Goal: Complete application form: Complete application form

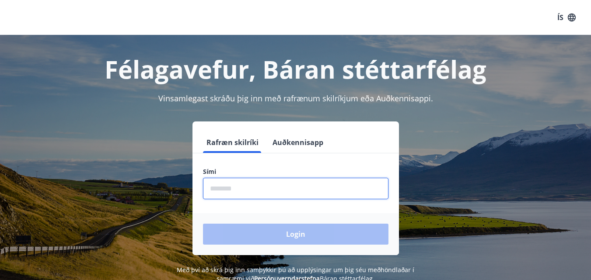
click at [254, 191] on input "phone" at bounding box center [295, 188] width 185 height 21
type input "********"
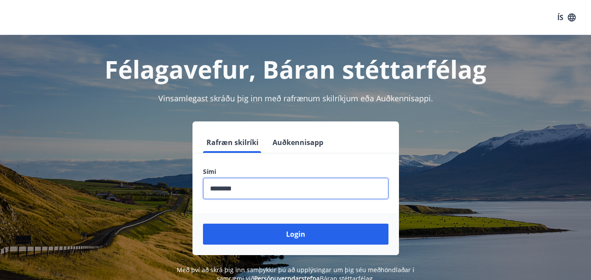
click at [296, 238] on button "Login" at bounding box center [295, 234] width 185 height 21
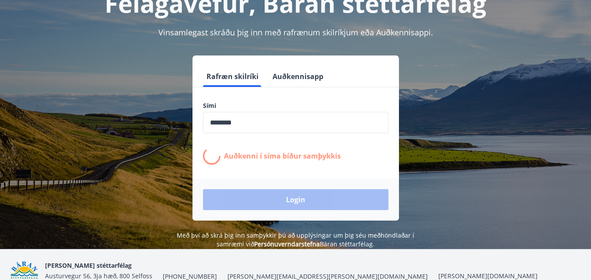
scroll to position [87, 0]
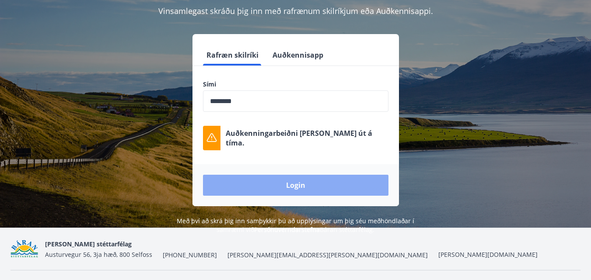
click at [307, 183] on button "Login" at bounding box center [295, 185] width 185 height 21
click at [307, 183] on div "Login" at bounding box center [295, 185] width 206 height 42
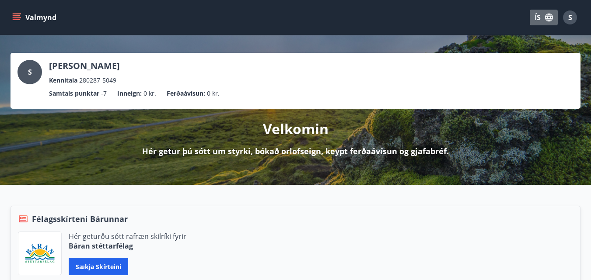
click at [550, 11] on button "ÍS" at bounding box center [544, 18] width 28 height 16
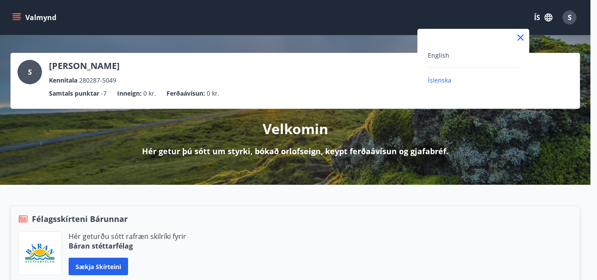
click at [445, 51] on div "English" at bounding box center [473, 55] width 91 height 10
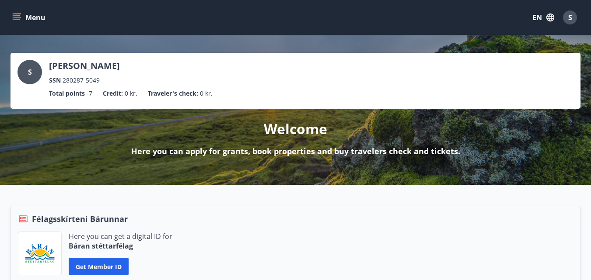
click at [21, 16] on button "Menu" at bounding box center [29, 18] width 38 height 16
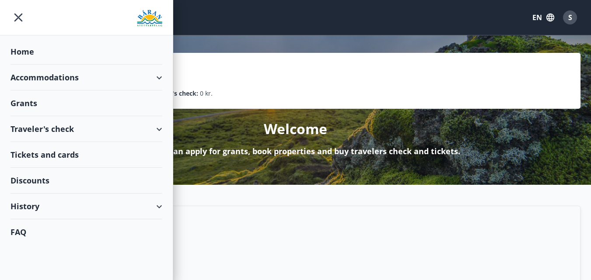
click at [160, 81] on div "Accommodations" at bounding box center [86, 78] width 152 height 26
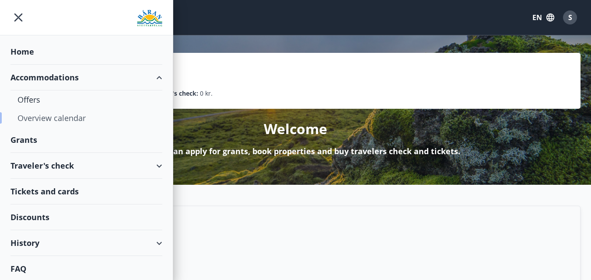
click at [41, 114] on div "Overview calendar" at bounding box center [86, 118] width 138 height 18
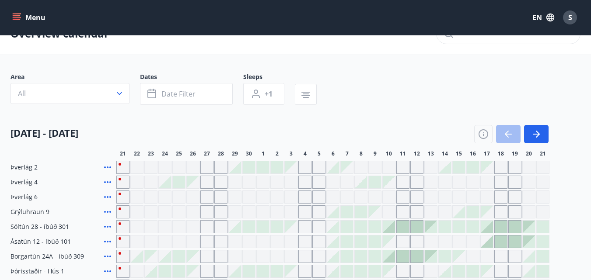
scroll to position [44, 0]
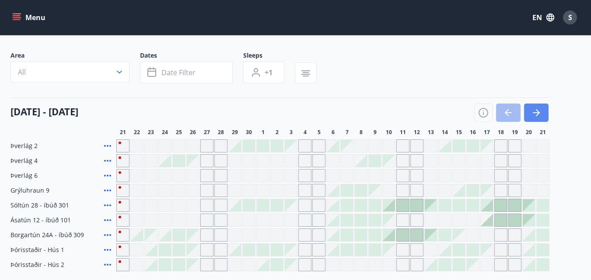
click at [535, 110] on icon "button" at bounding box center [536, 113] width 10 height 10
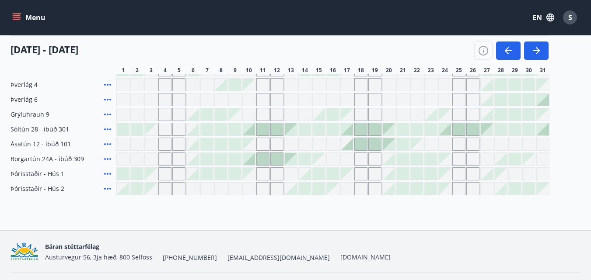
scroll to position [131, 0]
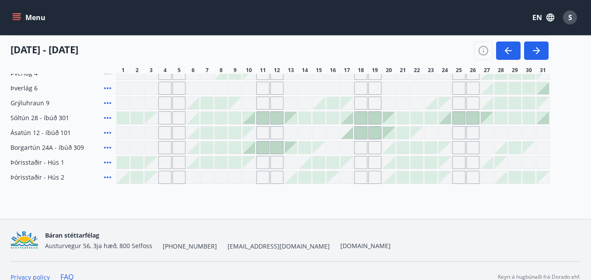
click at [305, 120] on div at bounding box center [305, 118] width 12 height 12
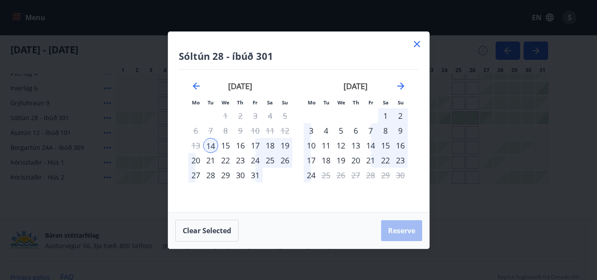
click at [414, 43] on icon at bounding box center [417, 44] width 10 height 10
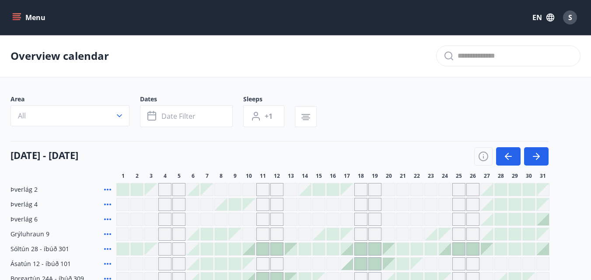
scroll to position [44, 0]
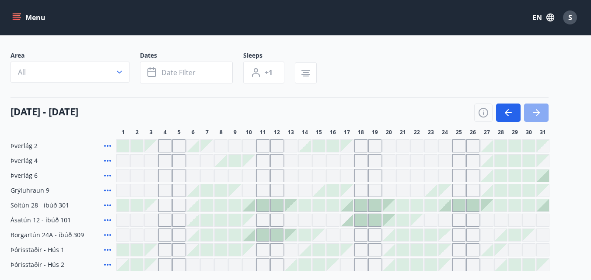
click at [534, 112] on icon "button" at bounding box center [536, 113] width 10 height 10
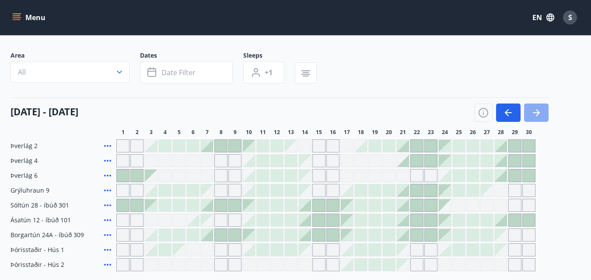
click at [534, 112] on icon "button" at bounding box center [536, 113] width 10 height 10
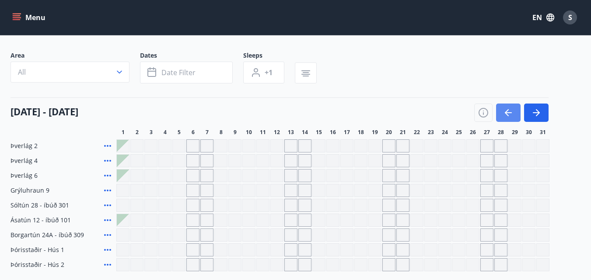
click at [504, 116] on icon "button" at bounding box center [508, 113] width 10 height 10
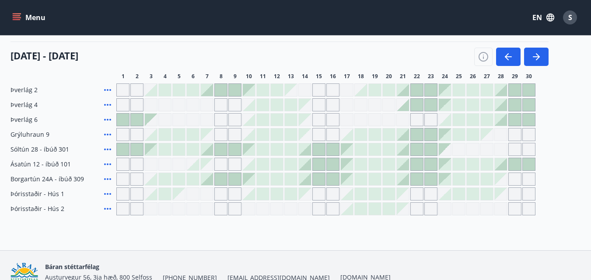
scroll to position [56, 0]
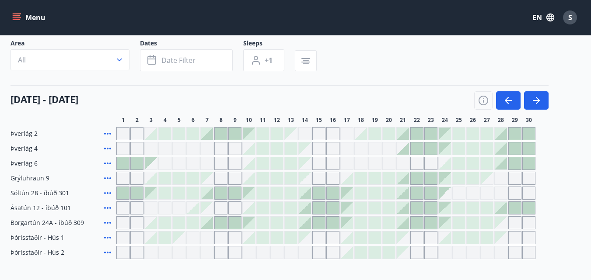
click at [206, 136] on div at bounding box center [207, 134] width 12 height 12
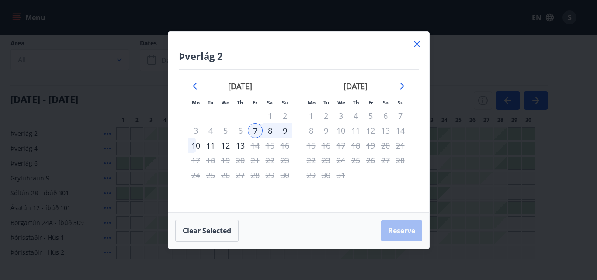
click at [228, 146] on div "12" at bounding box center [225, 145] width 15 height 15
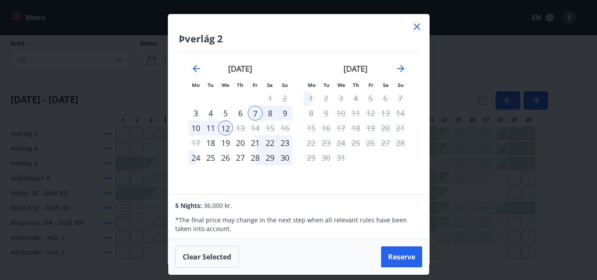
click at [415, 31] on icon at bounding box center [417, 26] width 10 height 10
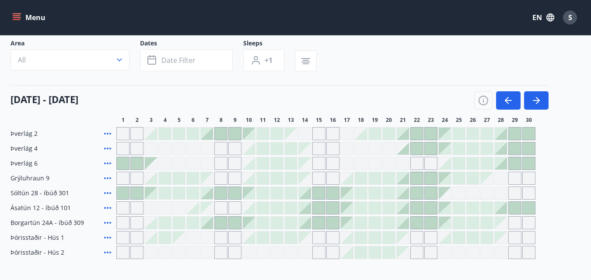
click at [28, 14] on button "Menu" at bounding box center [29, 18] width 38 height 16
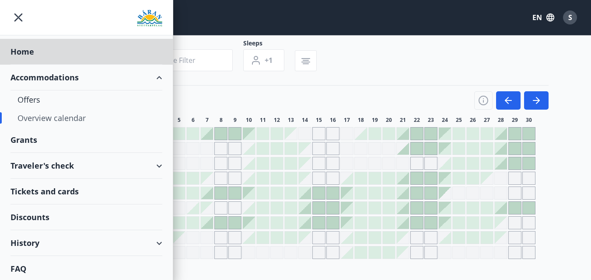
click at [23, 138] on div "Grants" at bounding box center [86, 140] width 152 height 26
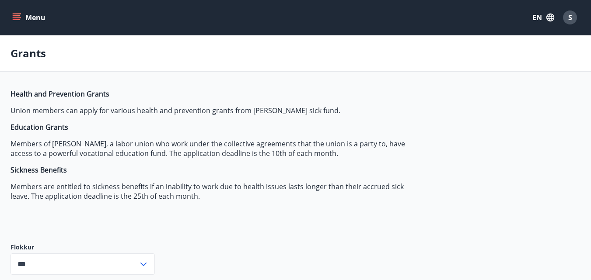
type input "***"
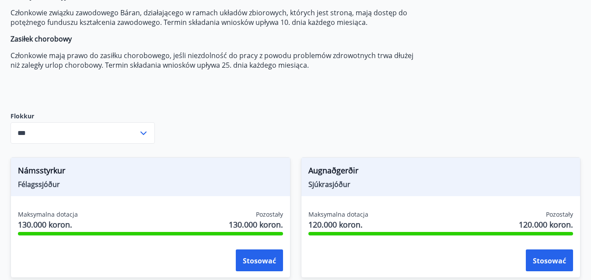
scroll to position [219, 0]
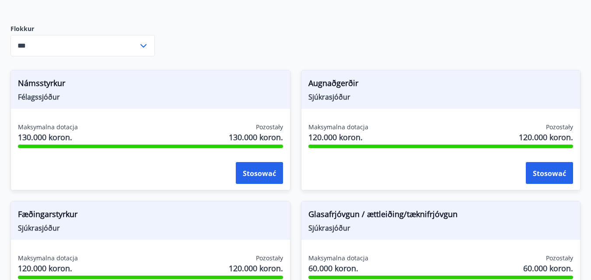
click at [330, 89] on span "Augnaðgerðir" at bounding box center [440, 84] width 265 height 15
drag, startPoint x: 339, startPoint y: 84, endPoint x: 348, endPoint y: 72, distance: 15.4
click at [344, 77] on div "Augnaðgerðir Sjúkrasjóður" at bounding box center [440, 89] width 279 height 38
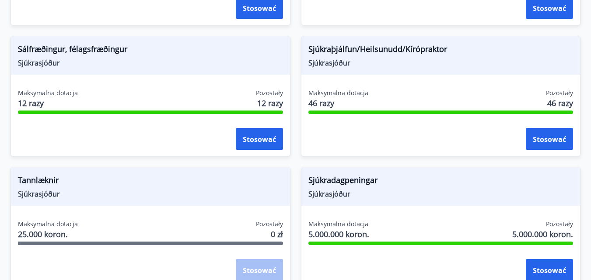
scroll to position [918, 0]
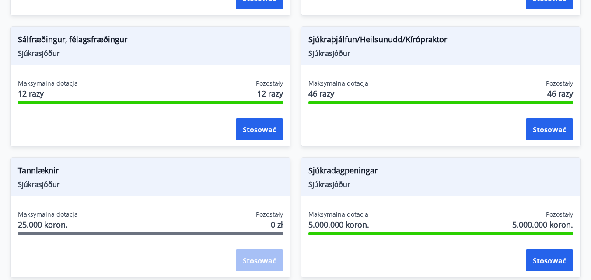
click at [440, 60] on div "Sjúkraþjálfun/Heilsunudd/[PERSON_NAME] [PERSON_NAME]" at bounding box center [440, 46] width 279 height 38
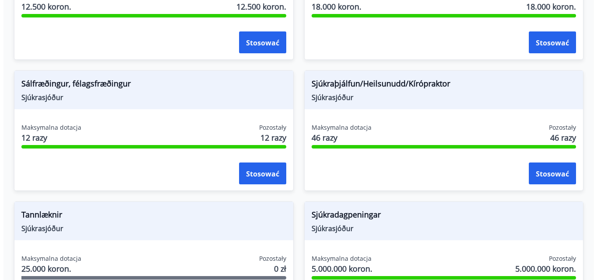
scroll to position [875, 0]
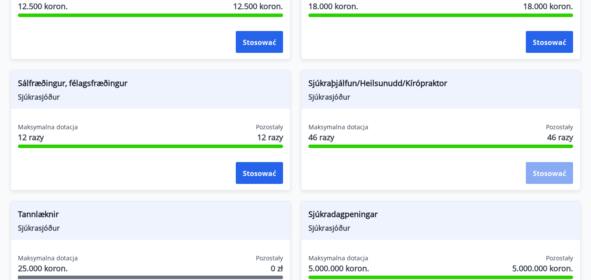
click at [557, 172] on font "Stosować" at bounding box center [549, 174] width 33 height 10
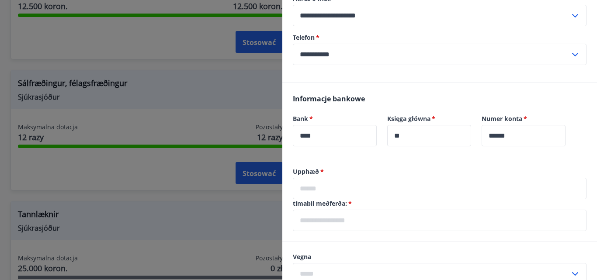
scroll to position [219, 0]
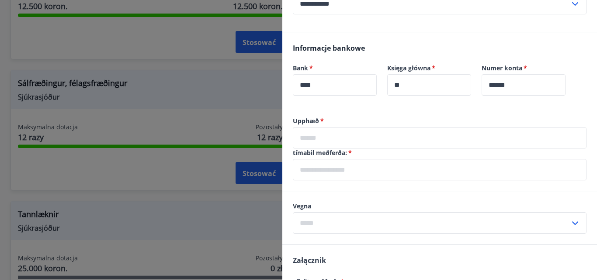
click at [348, 143] on input "text" at bounding box center [440, 137] width 294 height 21
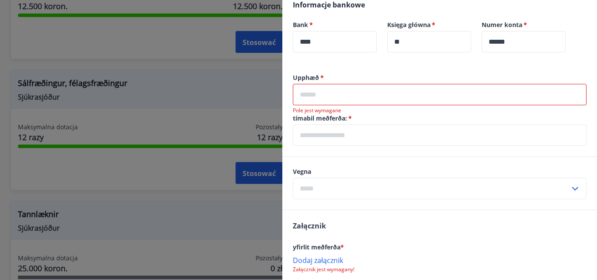
scroll to position [262, 0]
click at [343, 89] on input "text" at bounding box center [440, 94] width 294 height 21
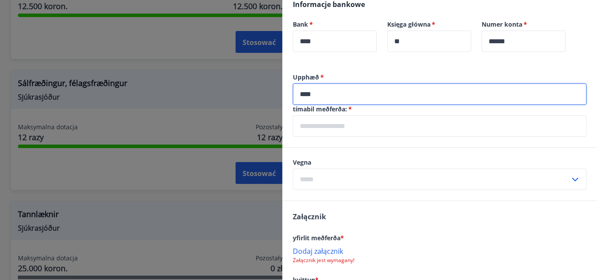
type input "****"
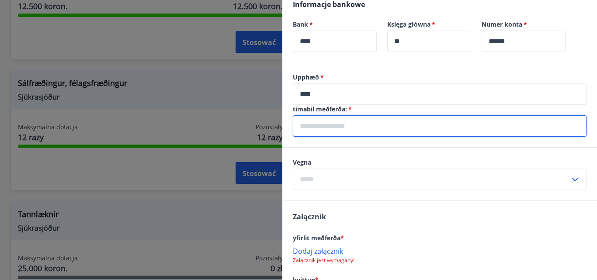
click at [331, 123] on input "text" at bounding box center [440, 125] width 294 height 21
click at [351, 128] on input "text" at bounding box center [440, 125] width 294 height 21
click at [328, 128] on input "text" at bounding box center [440, 125] width 294 height 21
click at [331, 128] on input "text" at bounding box center [440, 125] width 294 height 21
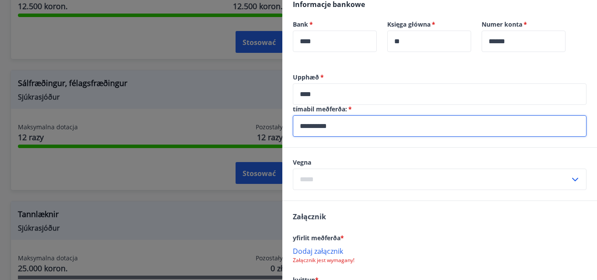
type input "**********"
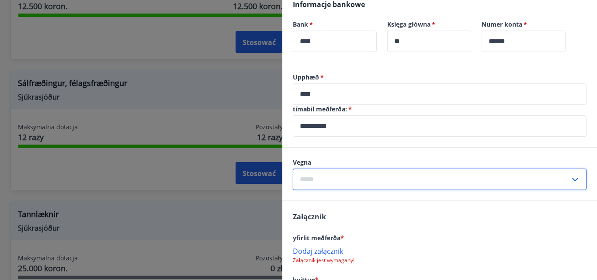
click at [343, 175] on input "text" at bounding box center [431, 179] width 277 height 21
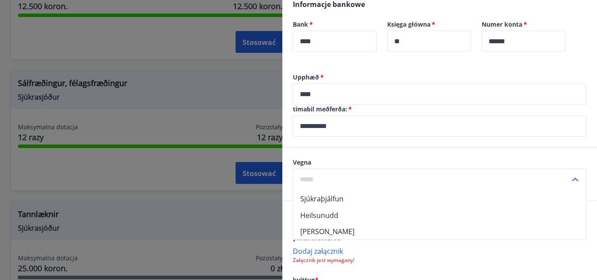
click at [335, 175] on input "text" at bounding box center [431, 179] width 277 height 21
click at [571, 181] on icon at bounding box center [575, 179] width 10 height 10
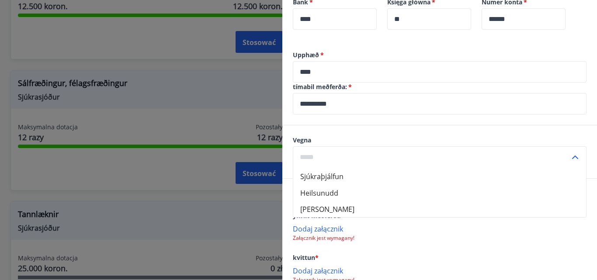
scroll to position [306, 0]
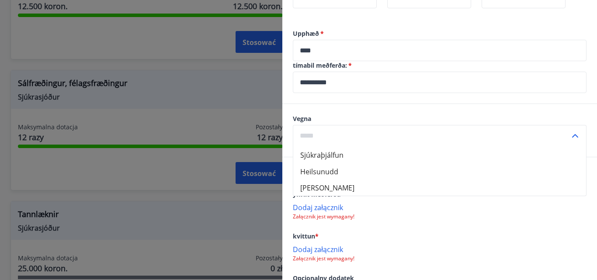
click at [521, 112] on div "[PERSON_NAME] Heilsunudd [PERSON_NAME] ​" at bounding box center [439, 130] width 315 height 53
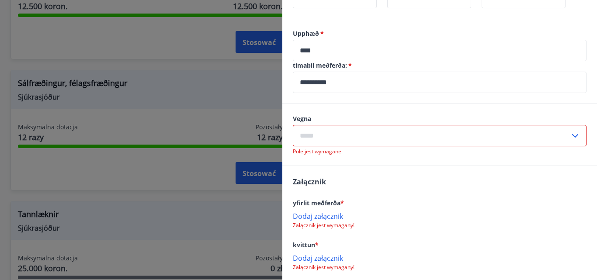
click at [570, 136] on icon at bounding box center [575, 136] width 10 height 10
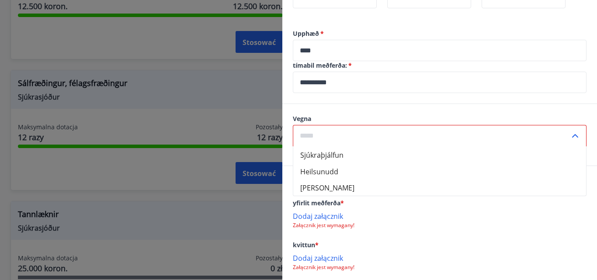
click at [409, 248] on div "kvittun *" at bounding box center [440, 245] width 294 height 10
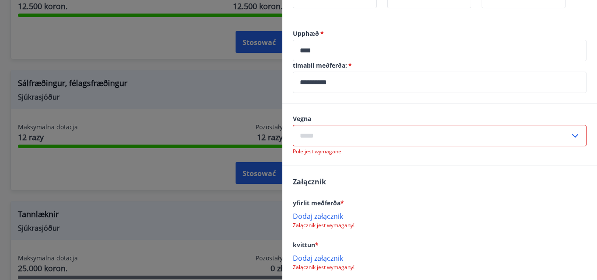
click at [570, 132] on icon at bounding box center [575, 136] width 10 height 10
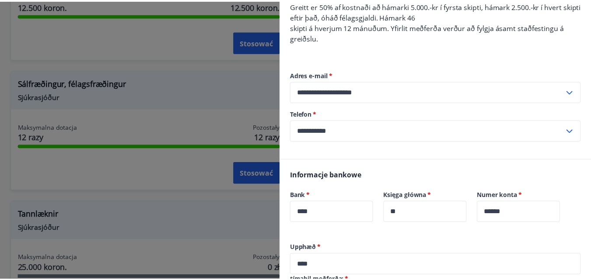
scroll to position [0, 0]
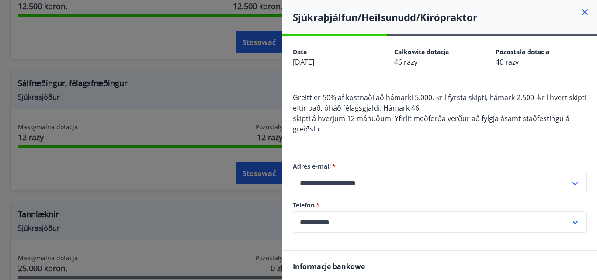
click at [581, 12] on icon at bounding box center [585, 12] width 10 height 10
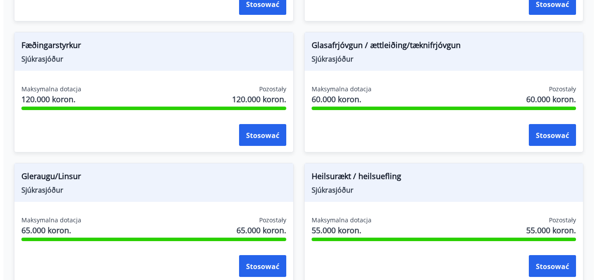
scroll to position [432, 0]
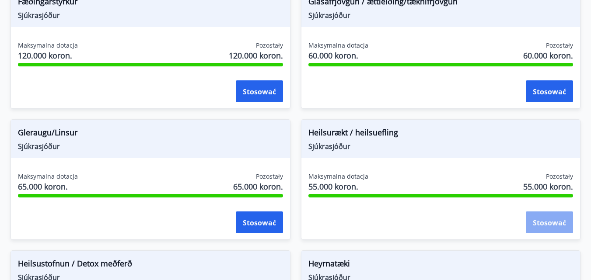
click at [544, 218] on font "Stosować" at bounding box center [549, 223] width 33 height 10
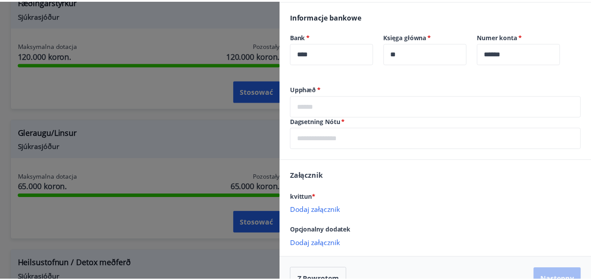
scroll to position [219, 0]
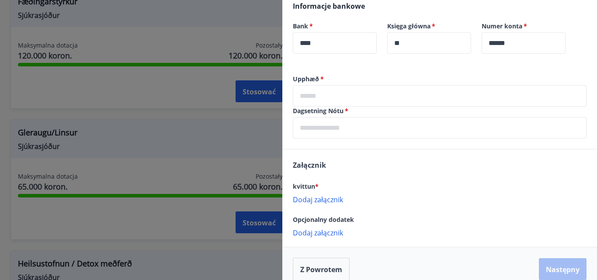
click at [206, 112] on div at bounding box center [298, 140] width 597 height 280
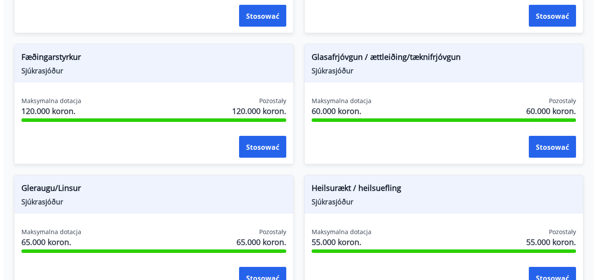
scroll to position [432, 0]
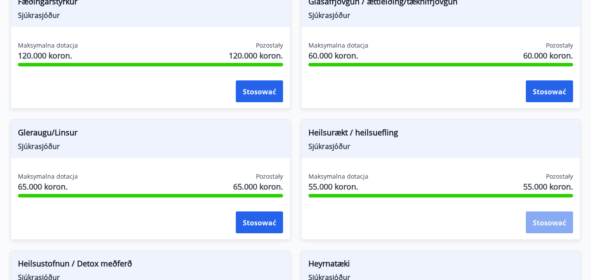
click at [550, 220] on font "Stosować" at bounding box center [549, 223] width 33 height 10
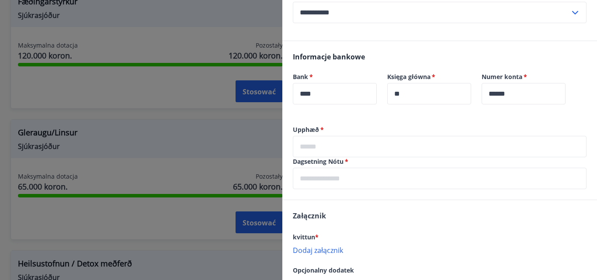
scroll to position [219, 0]
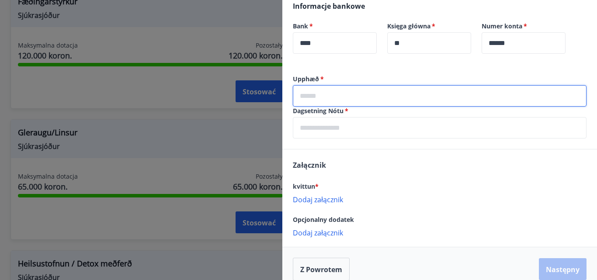
click at [344, 93] on input "text" at bounding box center [440, 95] width 294 height 21
type input "****"
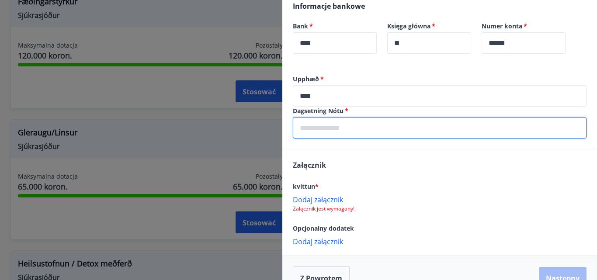
click at [335, 122] on input "text" at bounding box center [440, 127] width 294 height 21
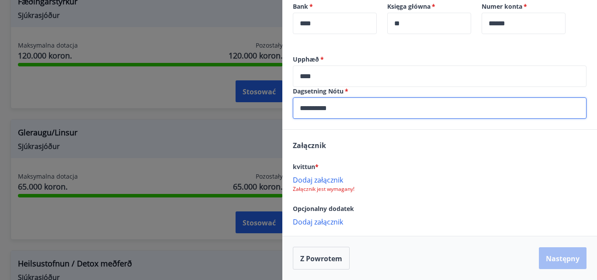
type input "**********"
click at [332, 178] on font "Dodaj załącznik" at bounding box center [318, 180] width 50 height 10
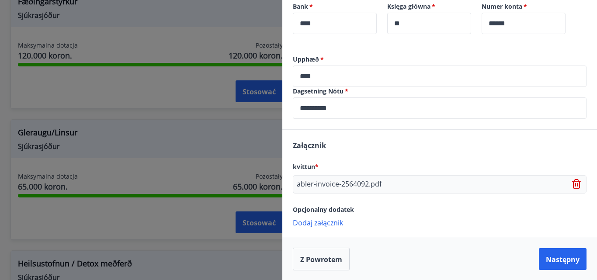
scroll to position [239, 0]
click at [337, 226] on font "Dodaj załącznik" at bounding box center [318, 222] width 50 height 10
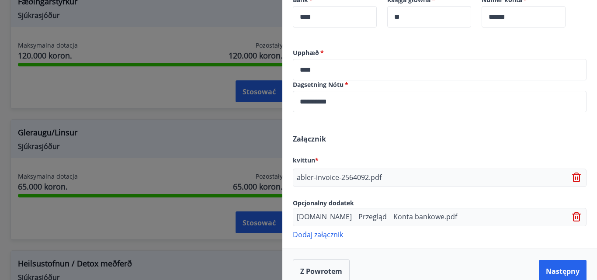
scroll to position [258, 0]
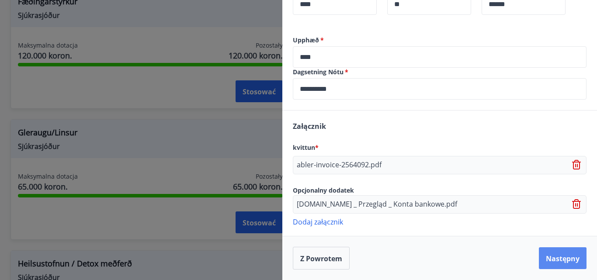
click at [561, 258] on font "Następny" at bounding box center [563, 259] width 34 height 10
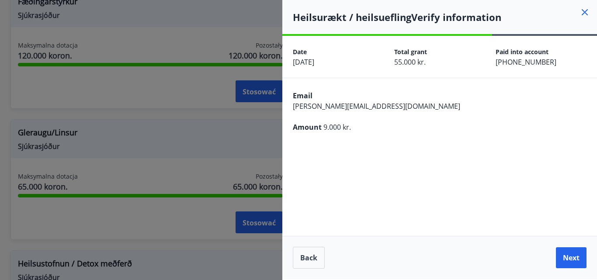
scroll to position [0, 0]
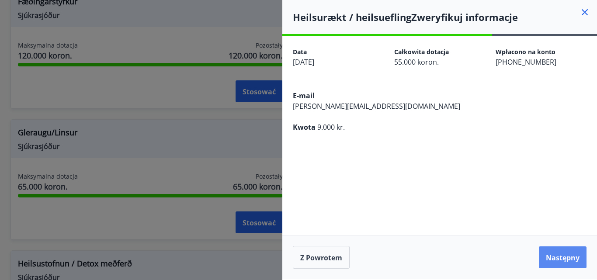
click at [565, 258] on font "Następny" at bounding box center [563, 258] width 34 height 10
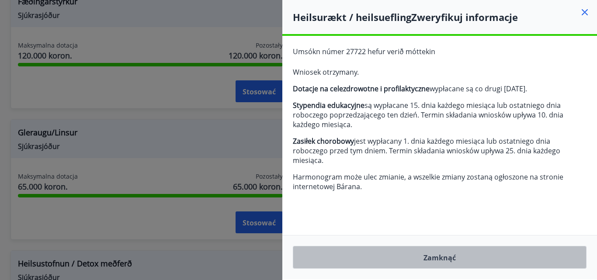
click at [442, 260] on font "Zamknąć" at bounding box center [440, 258] width 32 height 10
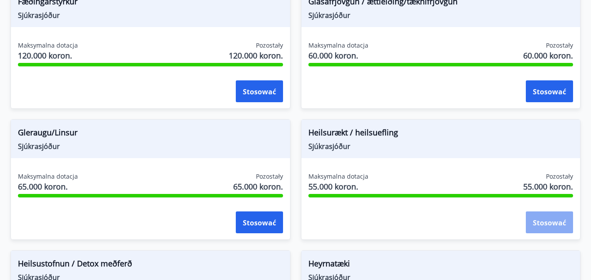
click at [548, 220] on font "Stosować" at bounding box center [549, 223] width 33 height 10
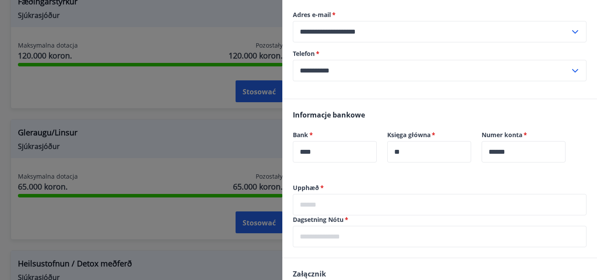
scroll to position [131, 0]
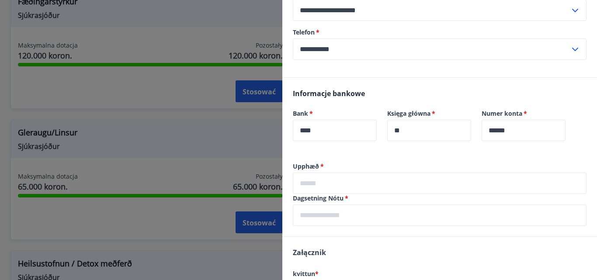
click at [385, 154] on div "Informacje bankowe Bank   * **** ​ Księga główna   * ** ​ Numer konta   * *****…" at bounding box center [439, 120] width 315 height 84
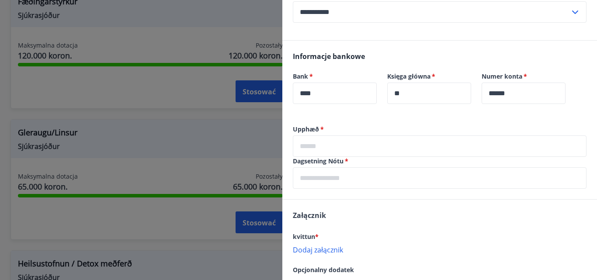
scroll to position [219, 0]
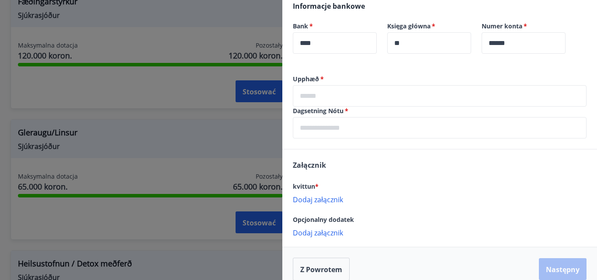
click at [331, 199] on font "Dodaj załącznik" at bounding box center [318, 200] width 50 height 10
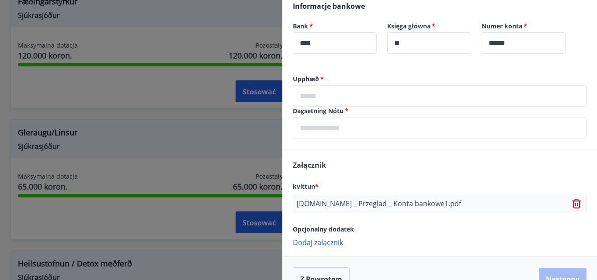
click at [328, 94] on input "text" at bounding box center [440, 95] width 294 height 21
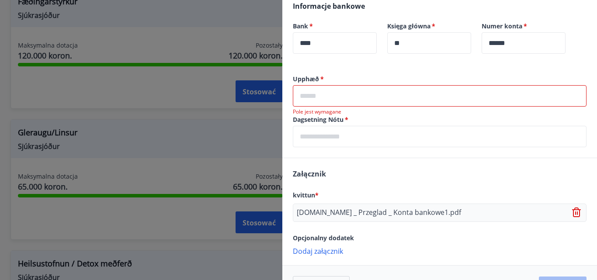
click at [371, 94] on input "text" at bounding box center [440, 95] width 294 height 21
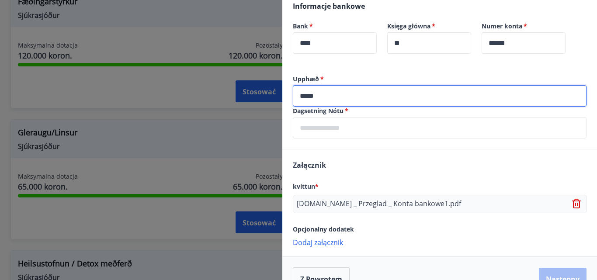
type input "*****"
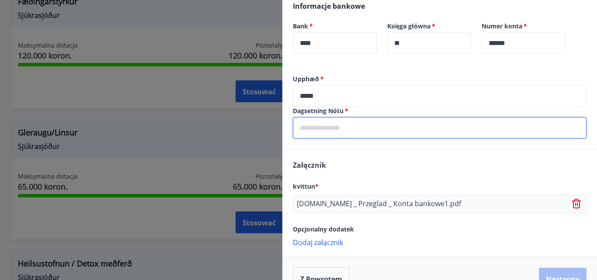
click at [335, 131] on input "text" at bounding box center [440, 127] width 294 height 21
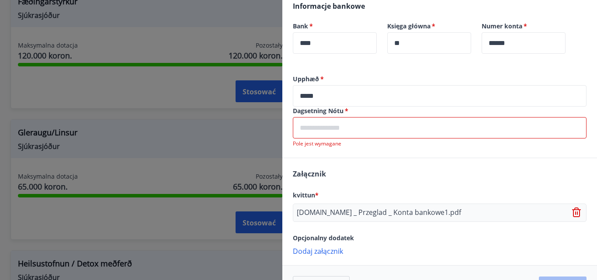
click at [328, 129] on input "text" at bounding box center [440, 127] width 294 height 21
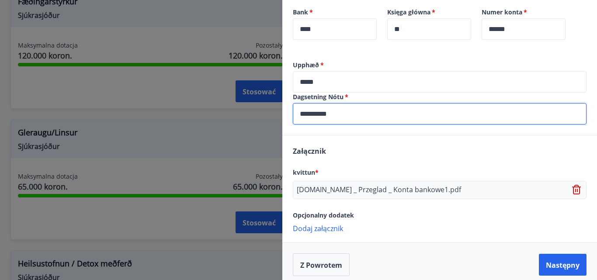
scroll to position [239, 0]
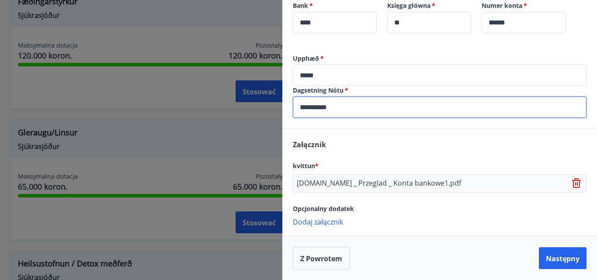
type input "**********"
click at [335, 221] on font "Dodaj załącznik" at bounding box center [318, 222] width 50 height 10
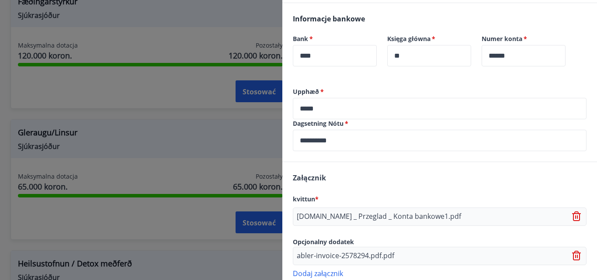
scroll to position [258, 0]
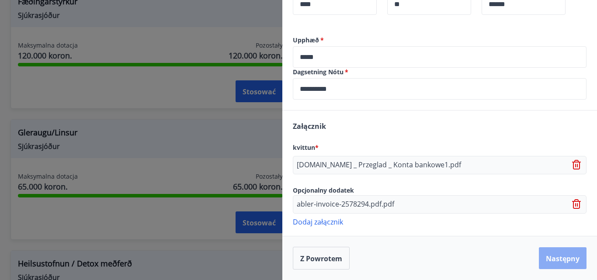
click at [552, 258] on font "Następny" at bounding box center [563, 259] width 34 height 10
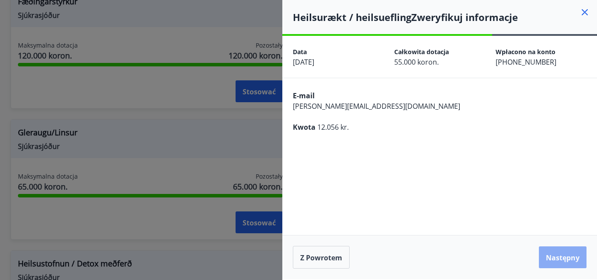
click at [572, 258] on font "Następny" at bounding box center [563, 258] width 34 height 10
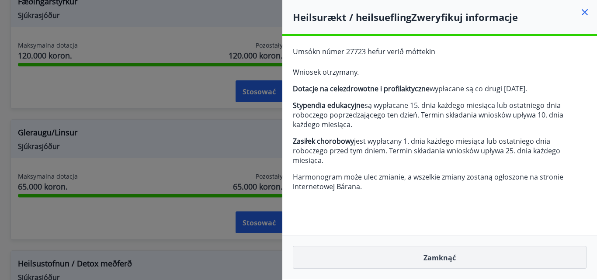
click at [533, 259] on button "Zamknąć" at bounding box center [440, 257] width 294 height 23
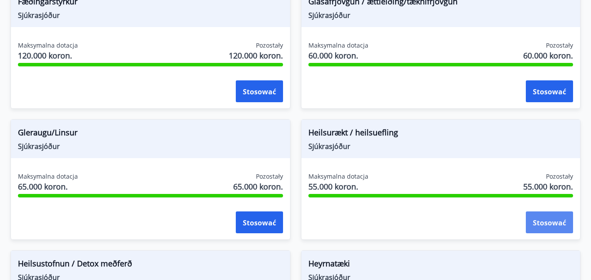
click at [554, 222] on font "Stosować" at bounding box center [549, 223] width 33 height 10
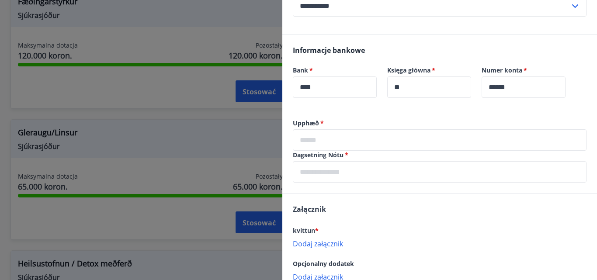
scroll to position [175, 0]
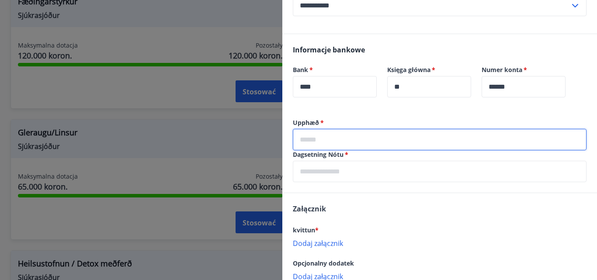
click at [342, 138] on input "text" at bounding box center [440, 139] width 294 height 21
type input "*****"
click at [331, 171] on input "text" at bounding box center [440, 171] width 294 height 21
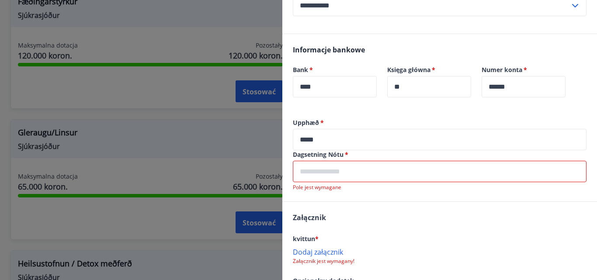
click at [361, 168] on input "text" at bounding box center [440, 171] width 294 height 21
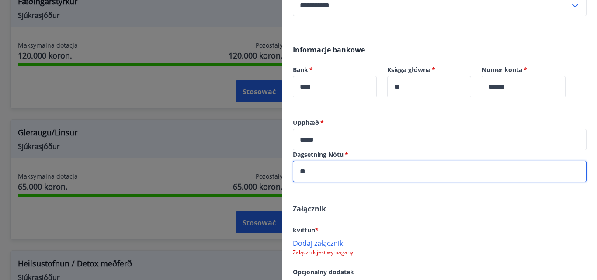
type input "*"
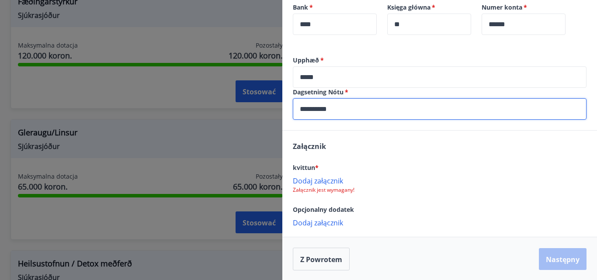
scroll to position [238, 0]
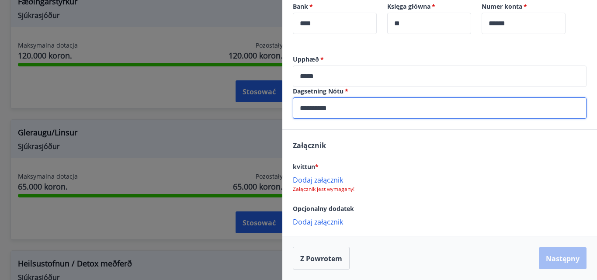
type input "**********"
click at [329, 178] on font "Dodaj załącznik" at bounding box center [318, 180] width 50 height 10
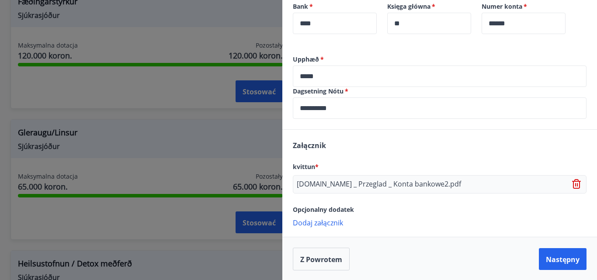
click at [328, 219] on font "Dodaj załącznik" at bounding box center [318, 223] width 50 height 10
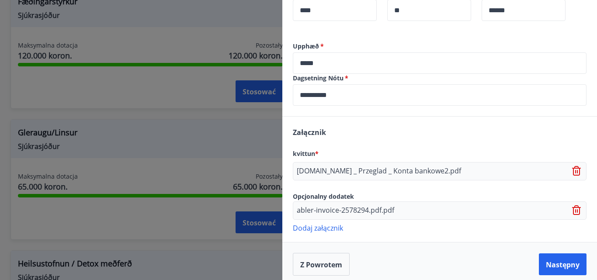
scroll to position [258, 0]
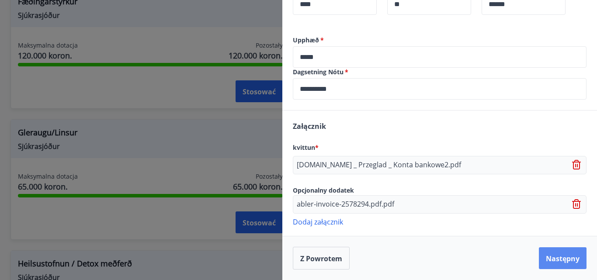
click at [568, 258] on font "Następny" at bounding box center [563, 259] width 34 height 10
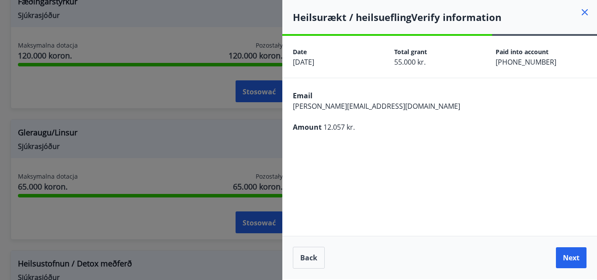
scroll to position [0, 0]
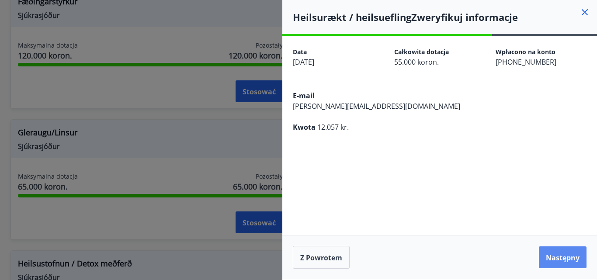
click at [565, 255] on font "Następny" at bounding box center [563, 258] width 34 height 10
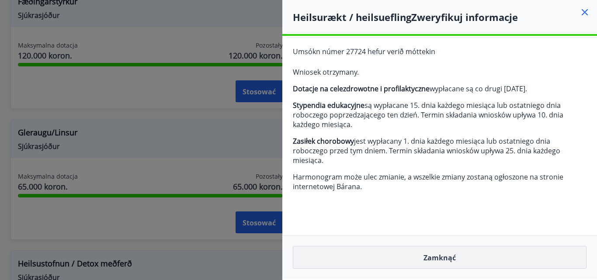
click at [551, 258] on button "Zamknąć" at bounding box center [440, 257] width 294 height 23
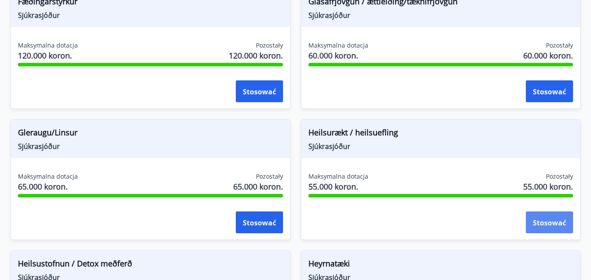
click at [549, 227] on font "Stosować" at bounding box center [549, 223] width 33 height 10
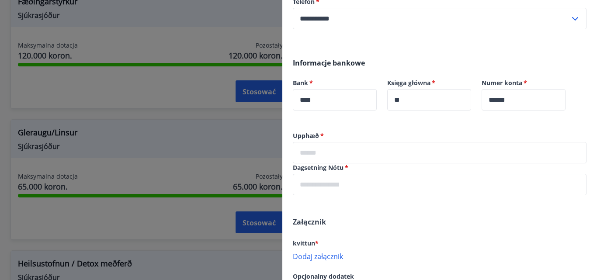
scroll to position [219, 0]
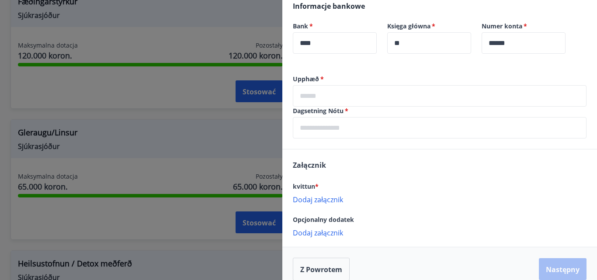
click at [345, 92] on input "text" at bounding box center [440, 95] width 294 height 21
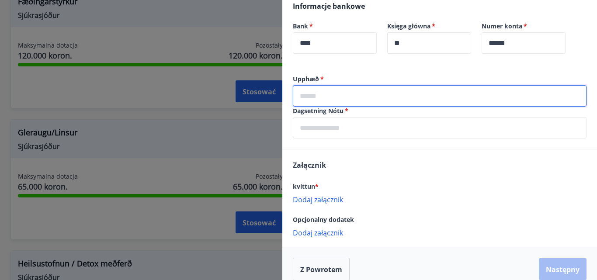
type input "*****"
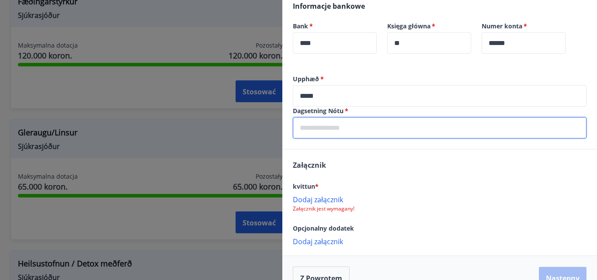
click at [378, 128] on input "text" at bounding box center [440, 127] width 294 height 21
type input "**********"
click at [320, 200] on font "Dodaj załącznik" at bounding box center [318, 200] width 50 height 10
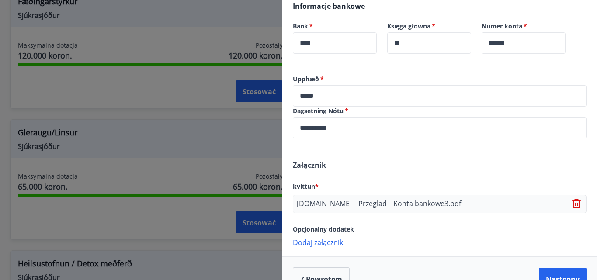
click at [324, 243] on font "Dodaj załącznik" at bounding box center [318, 243] width 50 height 10
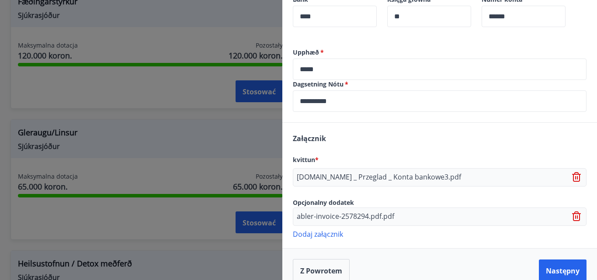
scroll to position [258, 0]
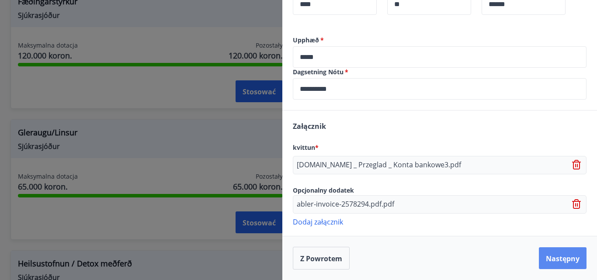
click at [558, 257] on font "Następny" at bounding box center [563, 259] width 34 height 10
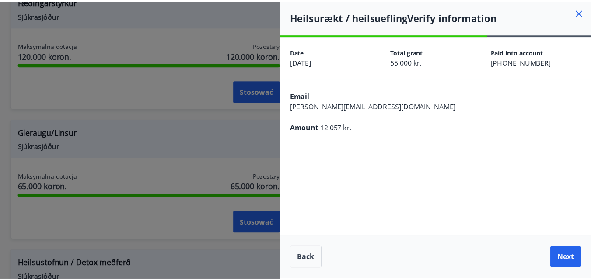
scroll to position [0, 0]
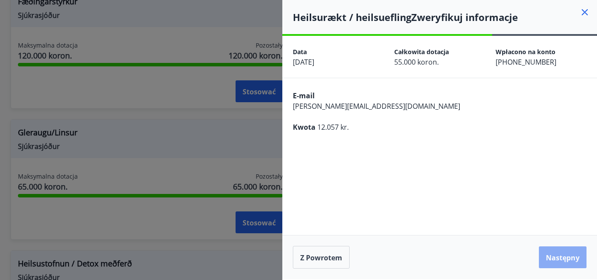
click at [578, 255] on font "Następny" at bounding box center [563, 258] width 34 height 10
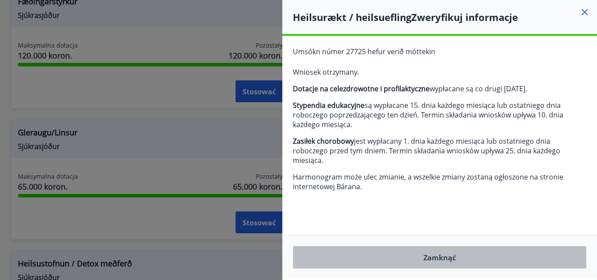
click at [552, 254] on button "Zamknąć" at bounding box center [440, 257] width 294 height 23
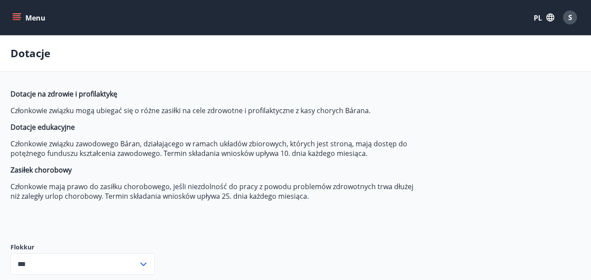
click at [36, 20] on font "Menu" at bounding box center [35, 18] width 20 height 10
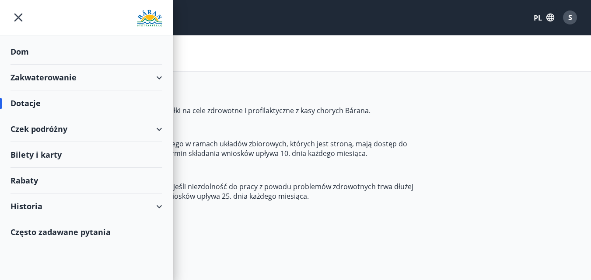
click at [44, 153] on font "Bilety i karty" at bounding box center [35, 155] width 51 height 10
click at [164, 128] on icon at bounding box center [159, 129] width 10 height 10
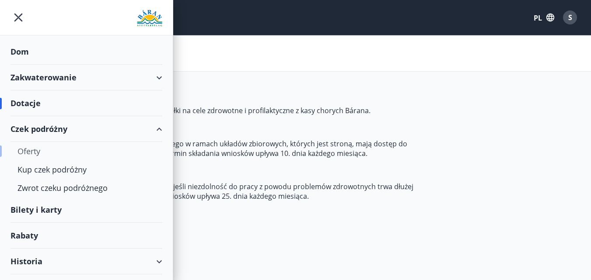
click at [39, 150] on font "Oferty" at bounding box center [28, 151] width 23 height 10
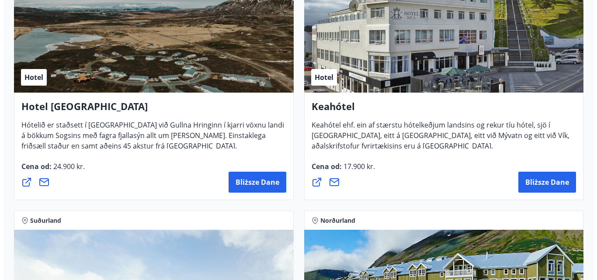
scroll to position [700, 0]
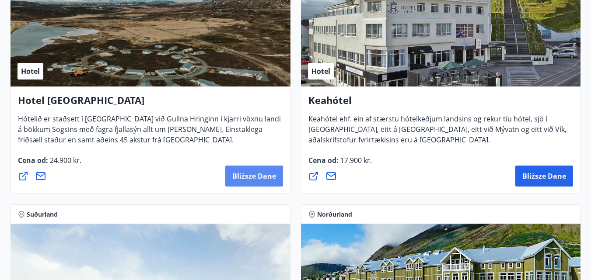
click at [250, 174] on font "Bliższe dane" at bounding box center [254, 176] width 44 height 10
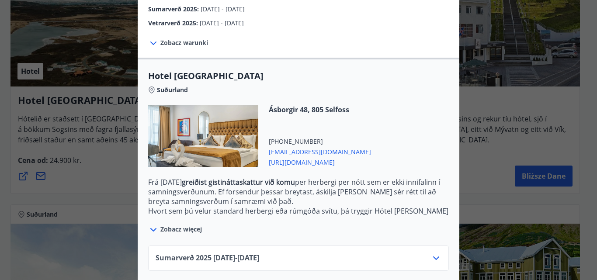
scroll to position [219, 0]
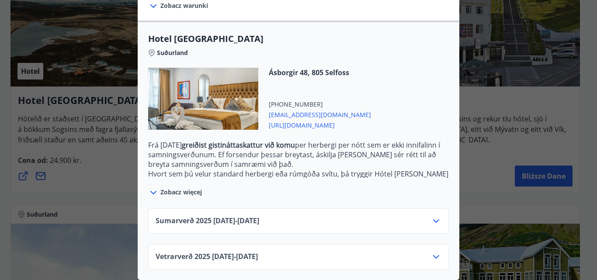
click at [433, 217] on icon at bounding box center [436, 221] width 10 height 10
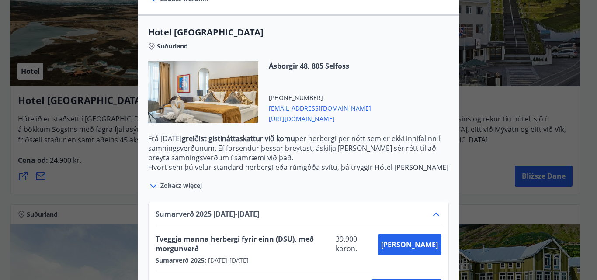
click at [434, 216] on icon at bounding box center [436, 214] width 10 height 10
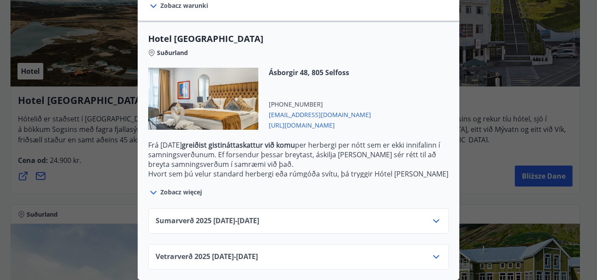
click at [431, 252] on icon at bounding box center [436, 257] width 10 height 10
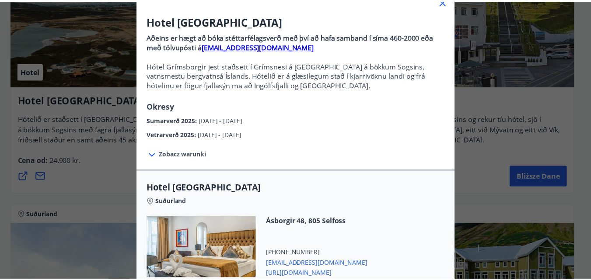
scroll to position [0, 0]
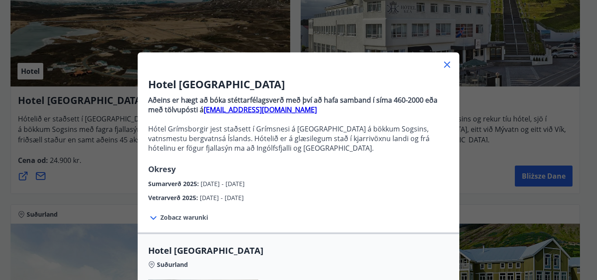
click at [445, 68] on icon at bounding box center [447, 64] width 10 height 10
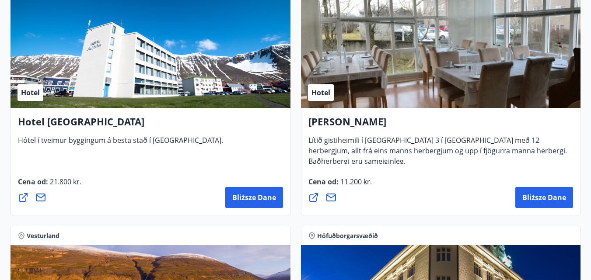
scroll to position [2099, 0]
